Goal: Information Seeking & Learning: Check status

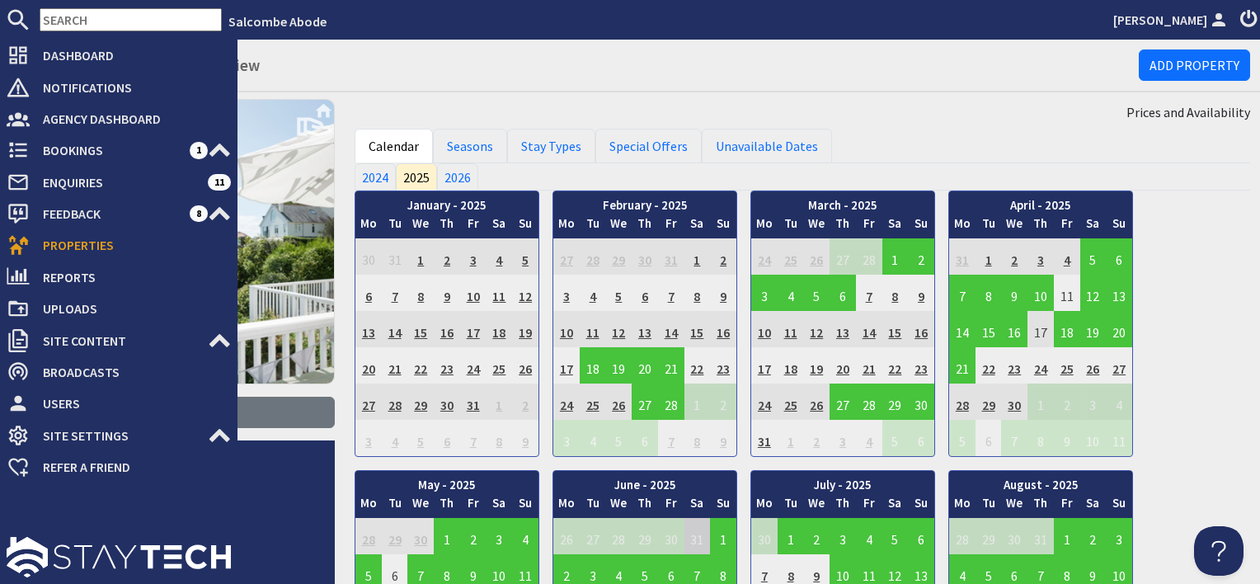
scroll to position [495, 0]
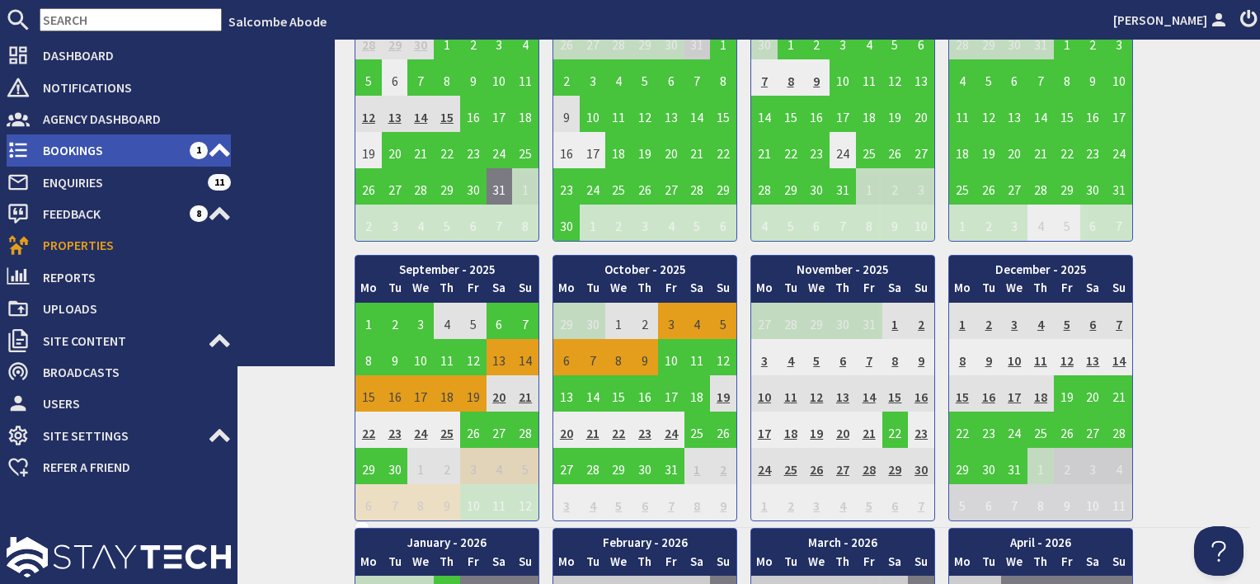
click at [58, 148] on span "Bookings" at bounding box center [110, 150] width 160 height 26
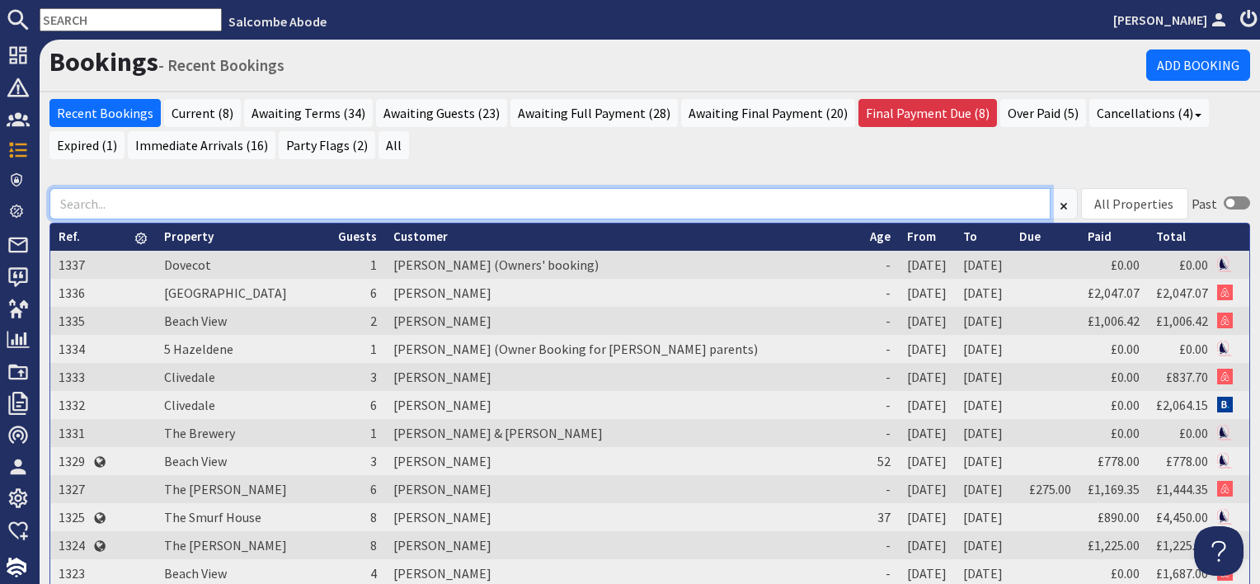
click at [767, 208] on input at bounding box center [549, 203] width 1001 height 31
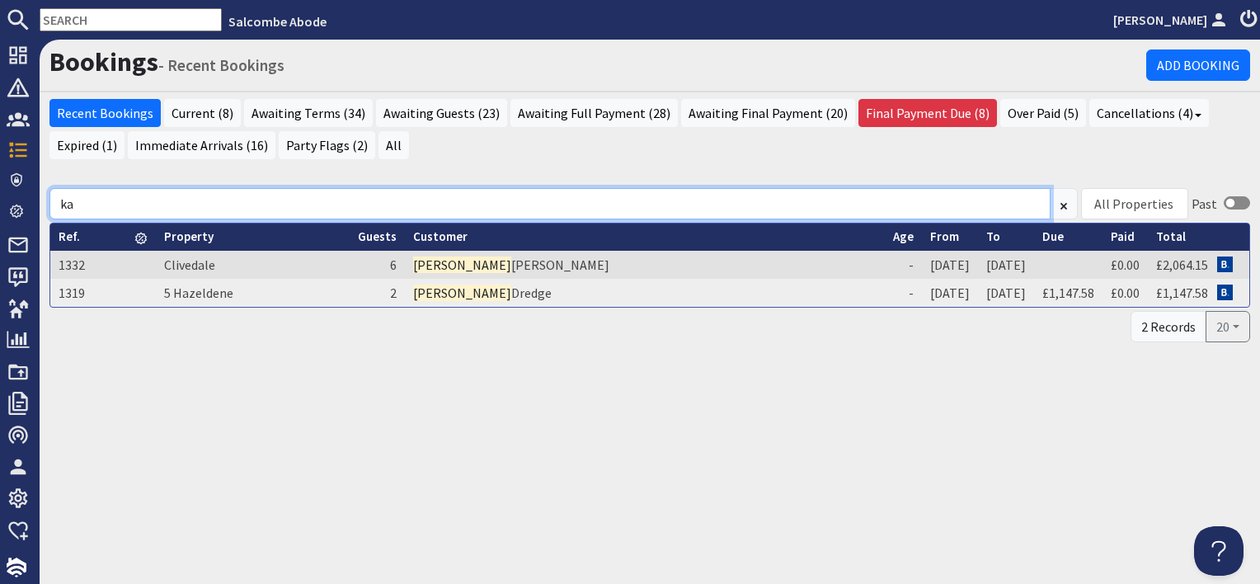
type input "k"
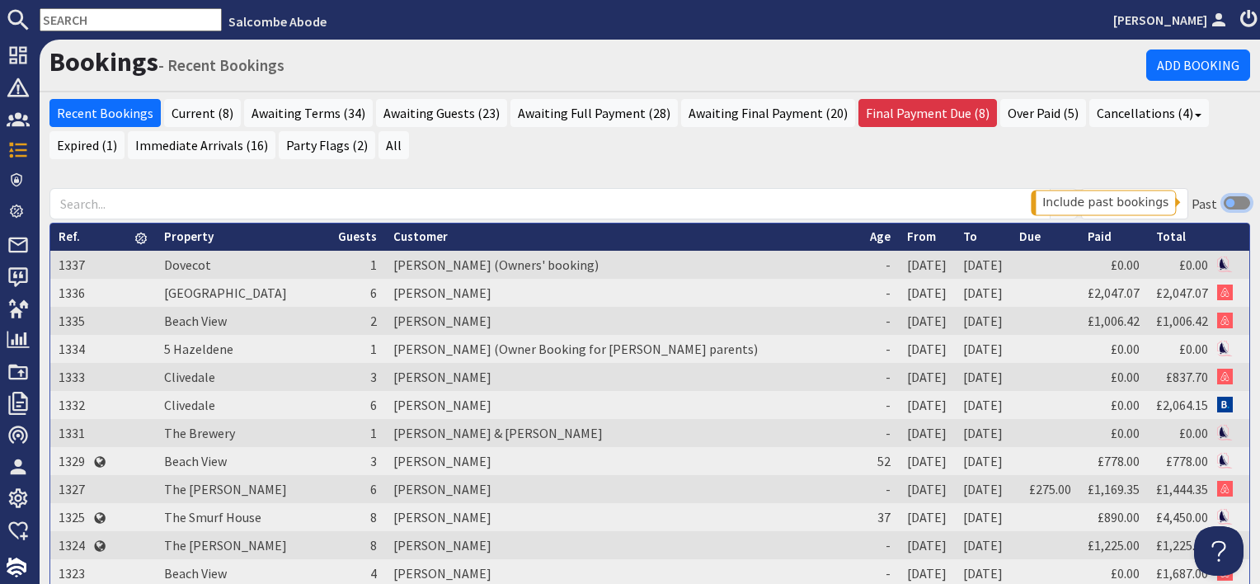
click at [1223, 204] on input "checkbox" at bounding box center [1236, 202] width 26 height 13
checkbox input "true"
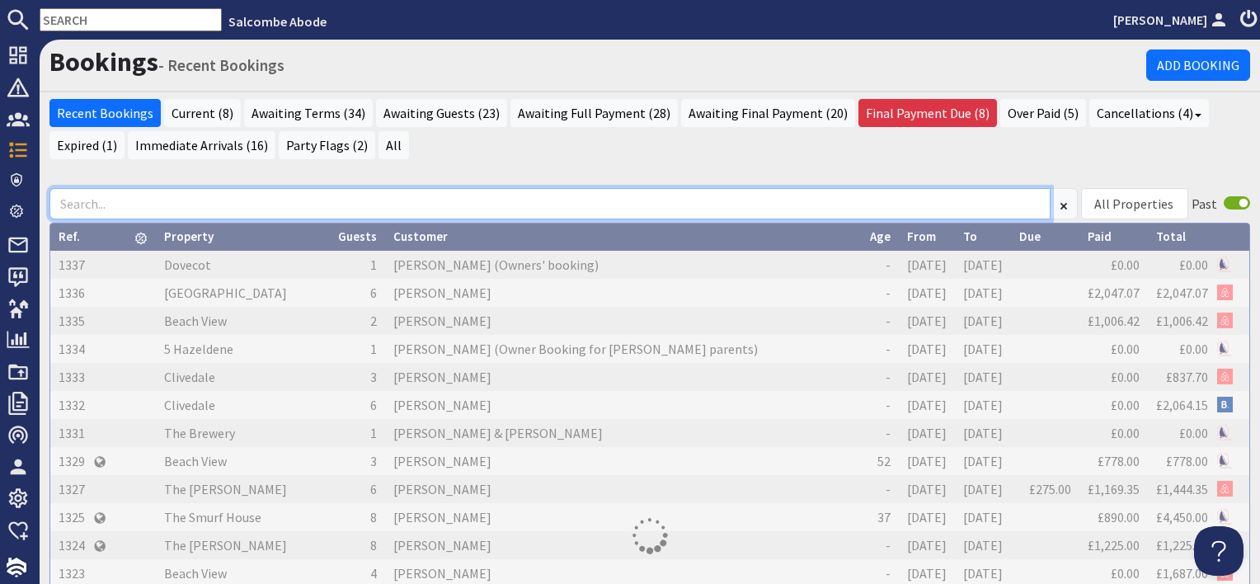
click at [249, 193] on input at bounding box center [549, 203] width 1001 height 31
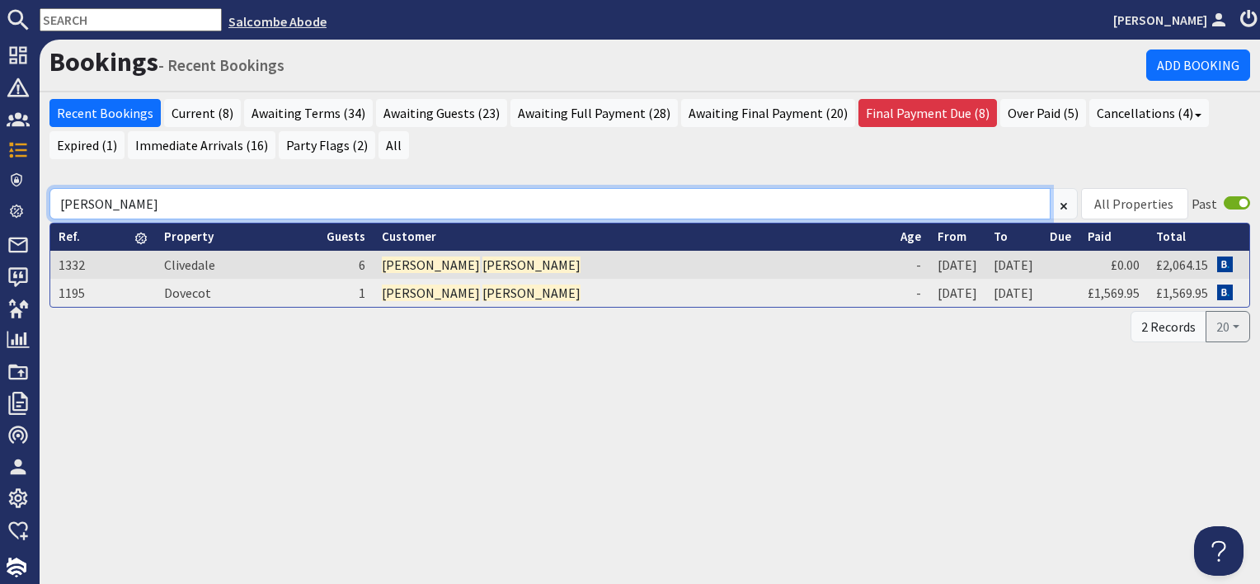
type input "[PERSON_NAME]"
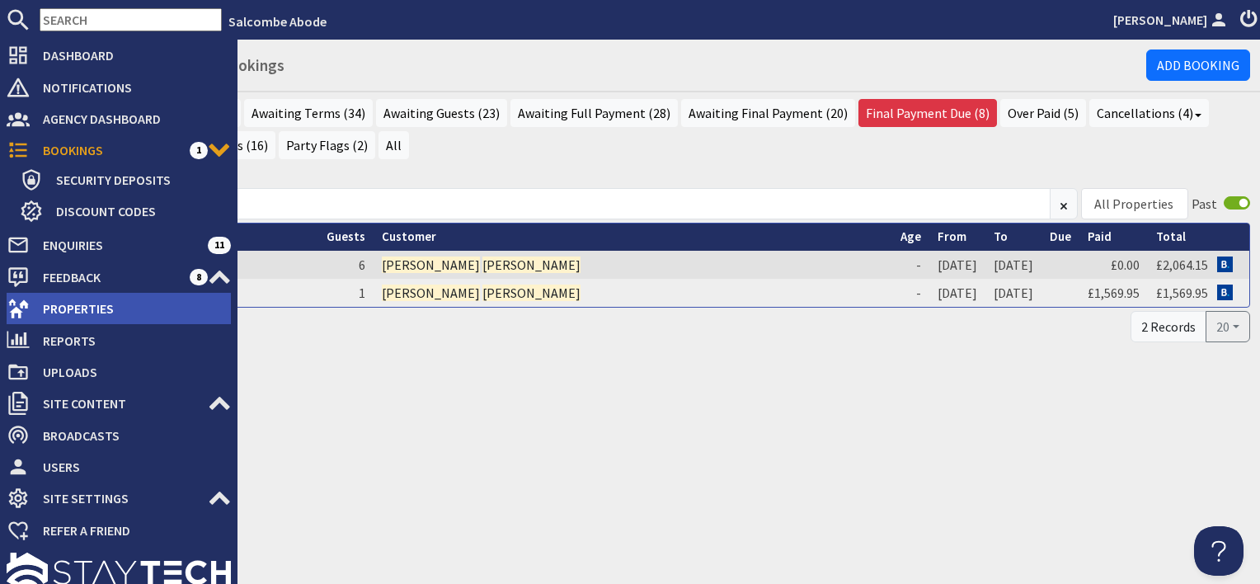
click at [82, 313] on span "Properties" at bounding box center [130, 308] width 201 height 26
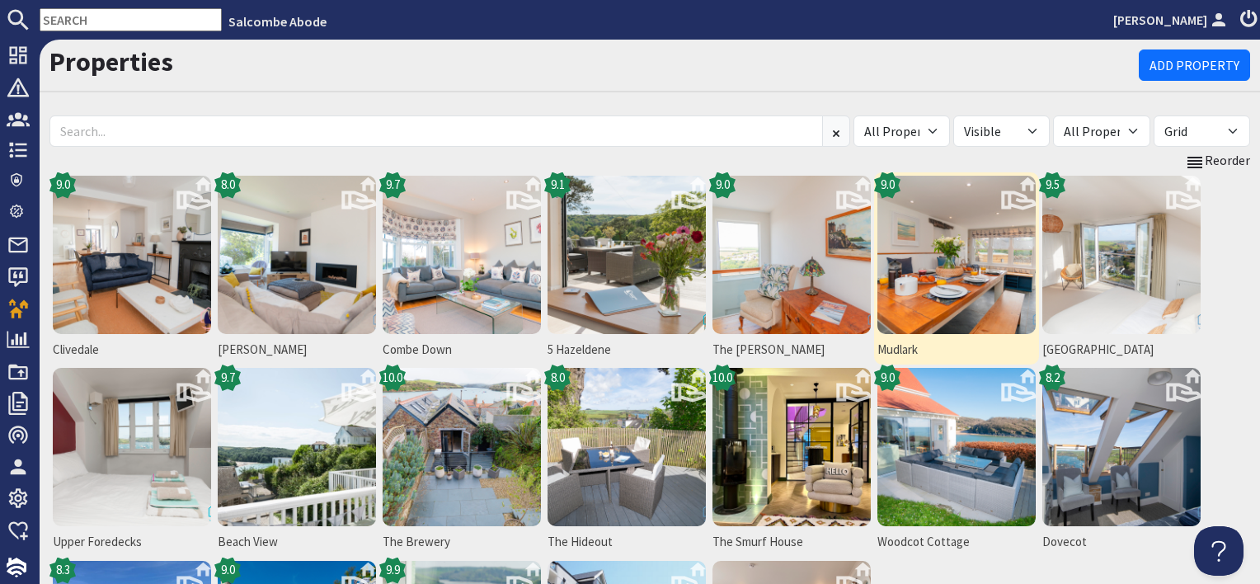
click at [969, 313] on img at bounding box center [956, 255] width 158 height 158
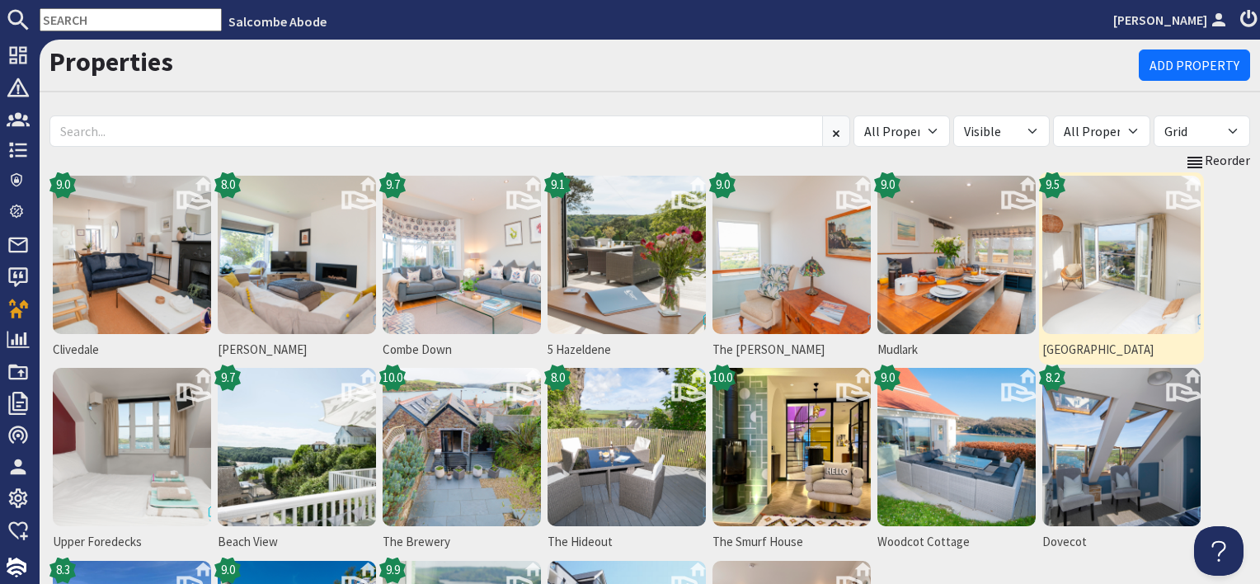
click at [1153, 326] on img at bounding box center [1121, 255] width 158 height 158
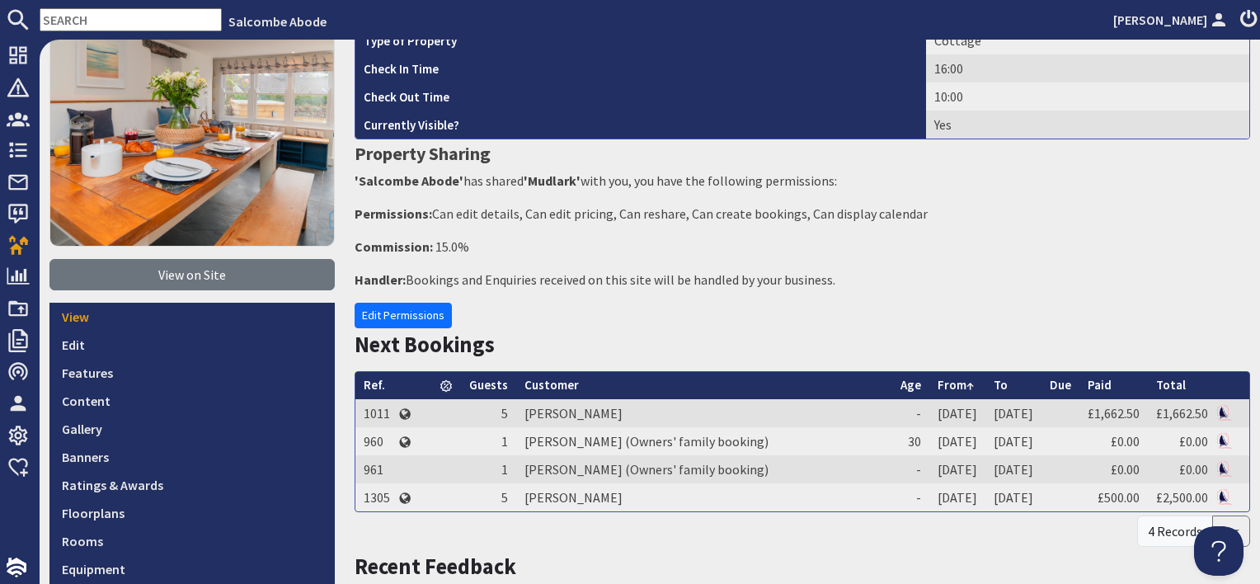
scroll to position [165, 0]
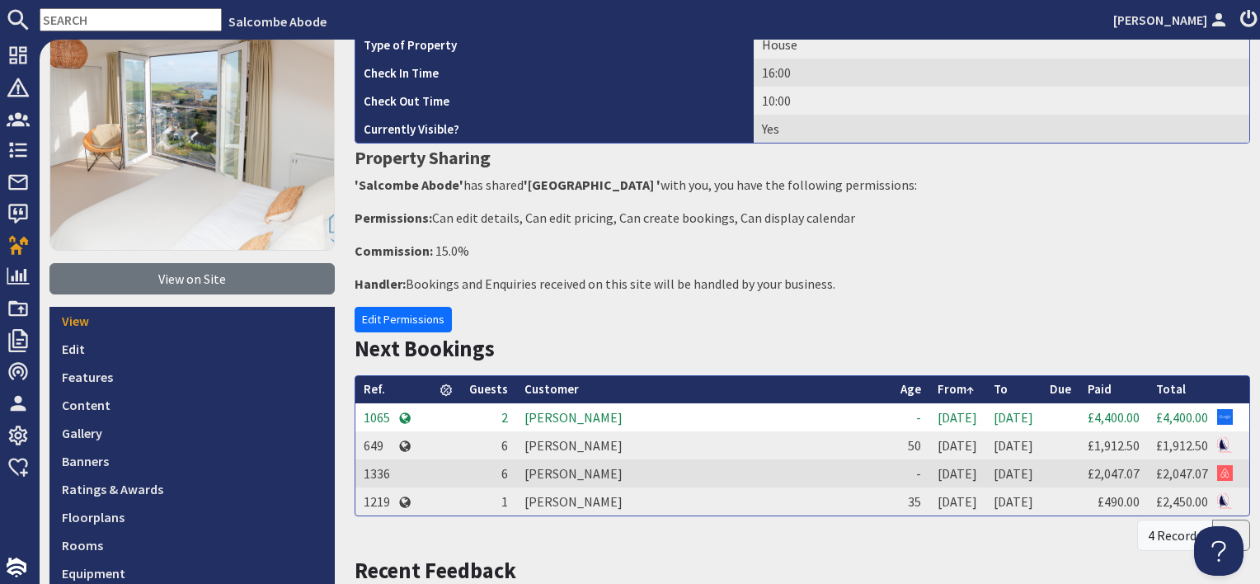
scroll to position [330, 0]
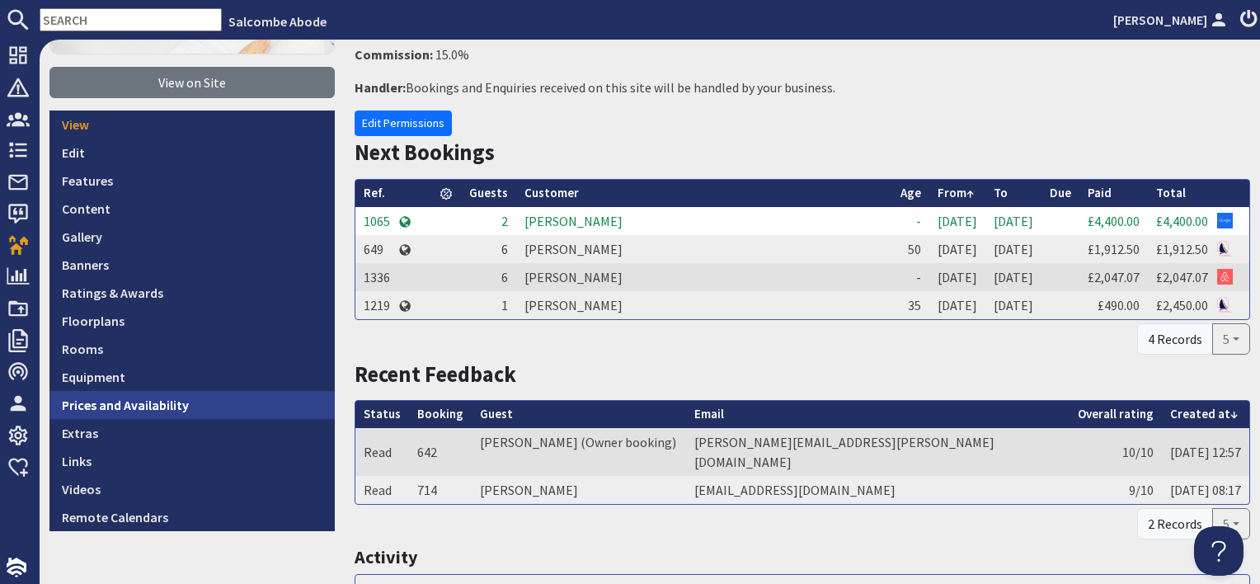
click at [199, 409] on link "Prices and Availability" at bounding box center [191, 405] width 285 height 28
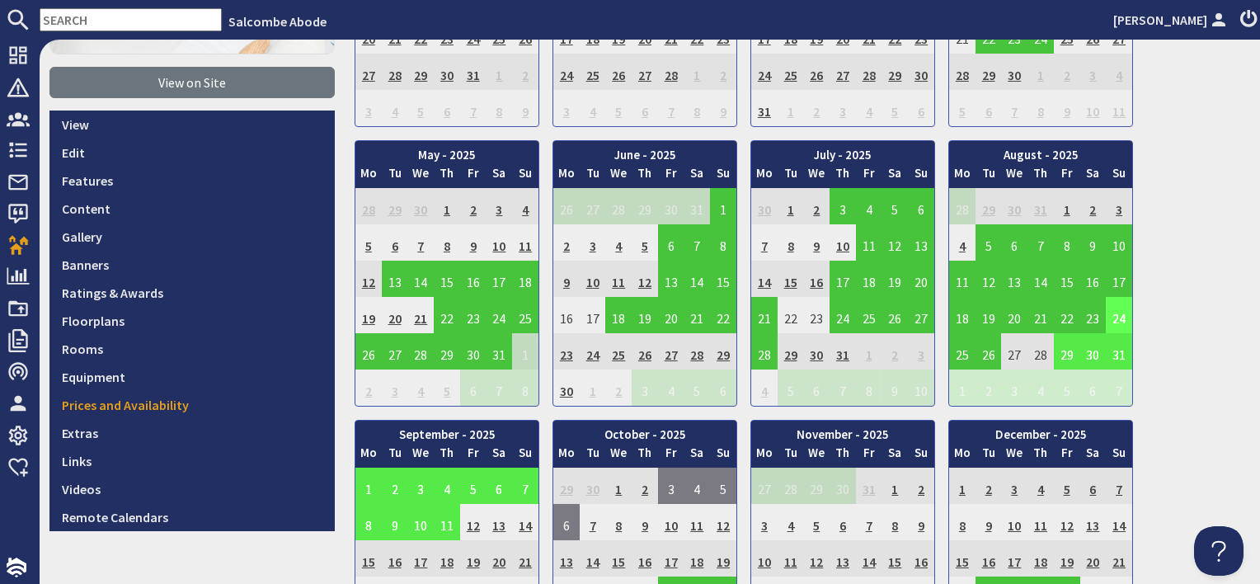
scroll to position [495, 0]
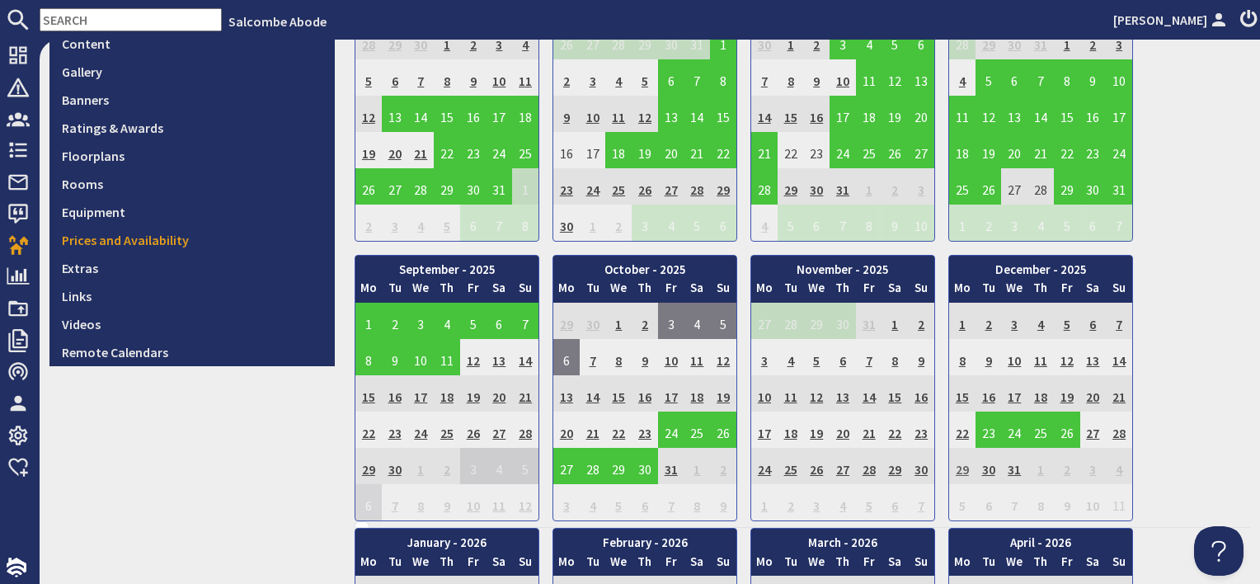
click at [955, 466] on td "29" at bounding box center [962, 466] width 26 height 36
